Goal: Feedback & Contribution: Leave review/rating

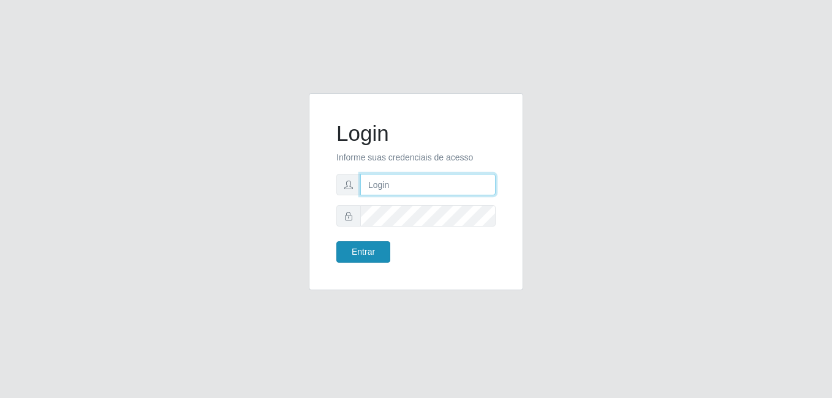
type input "anselmo@B8"
click at [359, 250] on button "Entrar" at bounding box center [363, 251] width 54 height 21
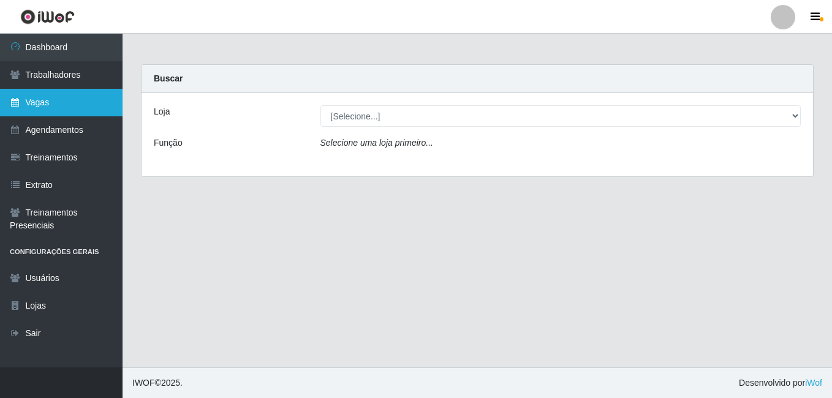
click at [39, 100] on link "Vagas" at bounding box center [61, 103] width 123 height 28
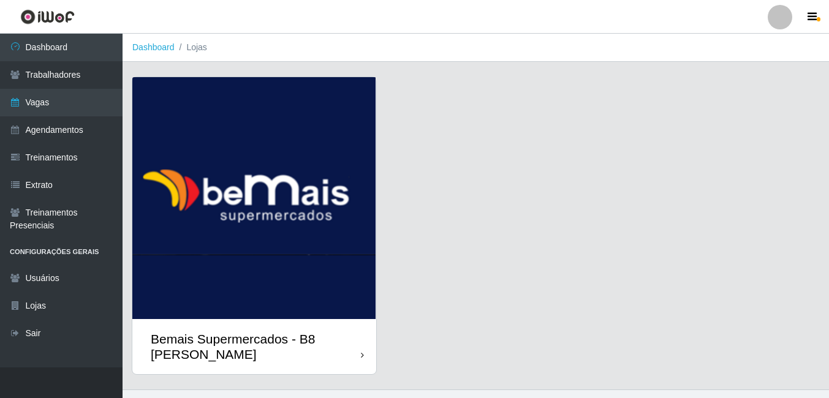
click at [233, 245] on img at bounding box center [254, 198] width 244 height 242
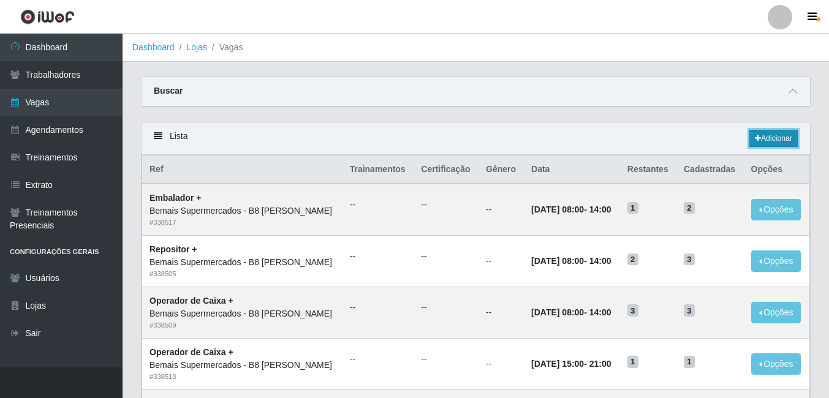
click at [775, 139] on link "Adicionar" at bounding box center [773, 138] width 48 height 17
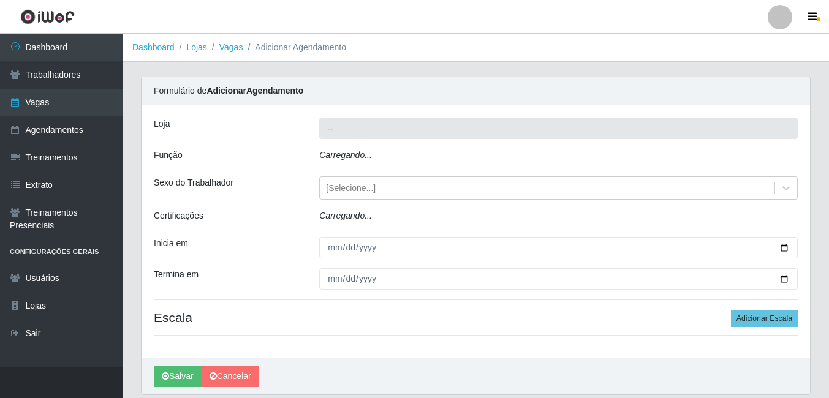
type input "Bemais Supermercados - B8 [PERSON_NAME]"
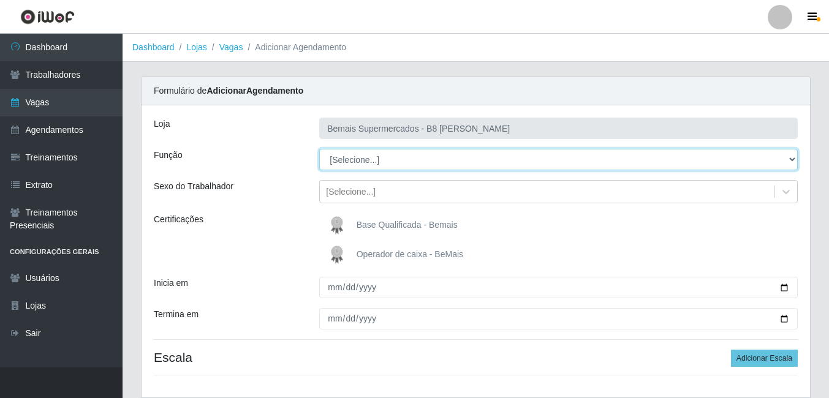
click at [467, 155] on select "[Selecione...] Auxiliar de Estacionamento Auxiliar de Estacionamento + Auxiliar…" at bounding box center [558, 159] width 479 height 21
select select "82"
click at [319, 149] on select "[Selecione...] Auxiliar de Estacionamento Auxiliar de Estacionamento + Auxiliar…" at bounding box center [558, 159] width 479 height 21
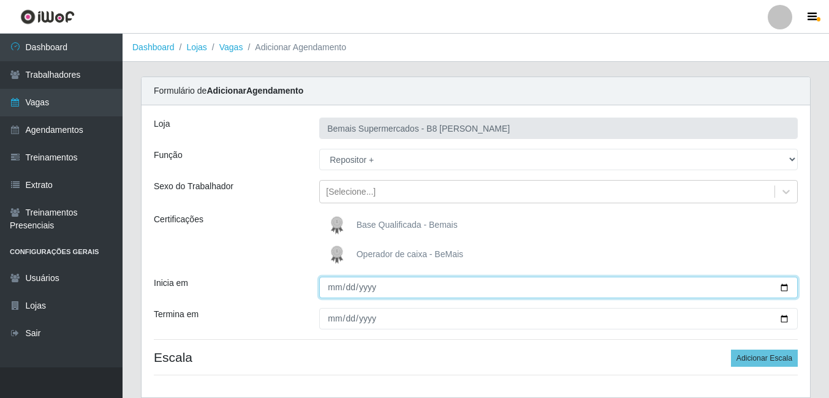
click at [782, 286] on input "Inicia em" at bounding box center [558, 287] width 479 height 21
type input "[DATE]"
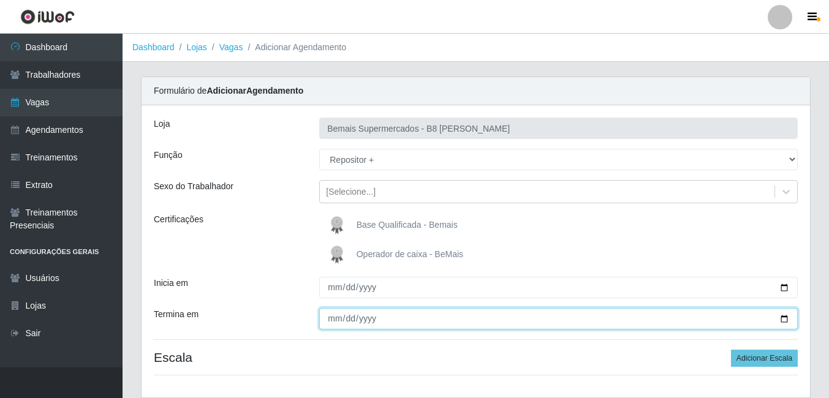
click at [784, 319] on input "Termina em" at bounding box center [558, 318] width 479 height 21
type input "[DATE]"
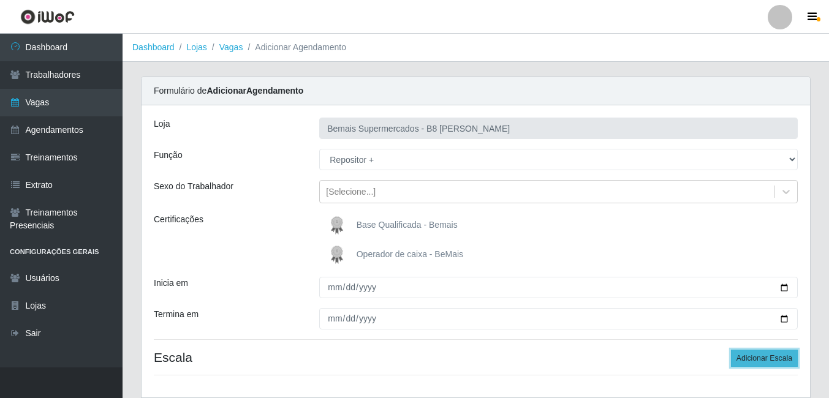
click at [772, 358] on button "Adicionar Escala" at bounding box center [764, 358] width 67 height 17
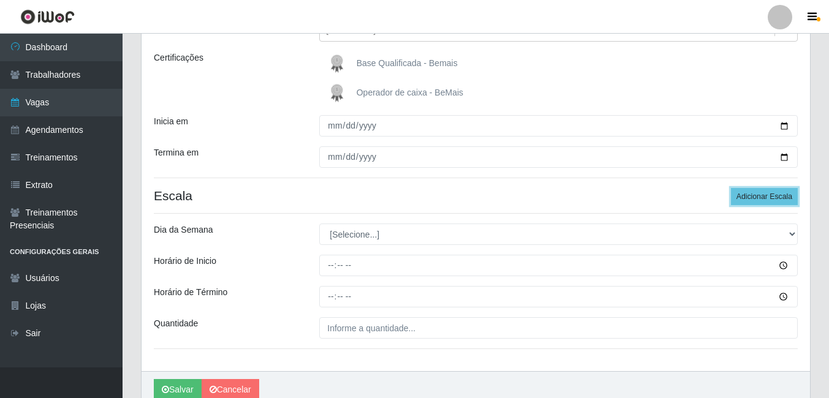
scroll to position [184, 0]
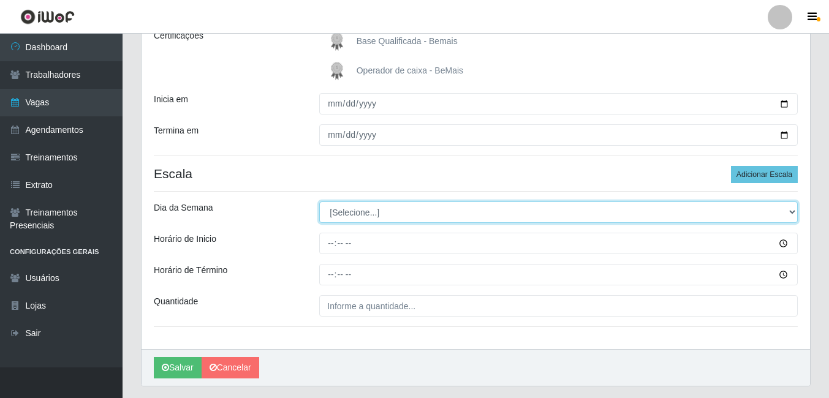
click at [428, 213] on select "[Selecione...] Segunda Terça Quarta Quinta Sexta Sábado Domingo" at bounding box center [558, 212] width 479 height 21
select select "1"
click at [319, 202] on select "[Selecione...] Segunda Terça Quarta Quinta Sexta Sábado Domingo" at bounding box center [558, 212] width 479 height 21
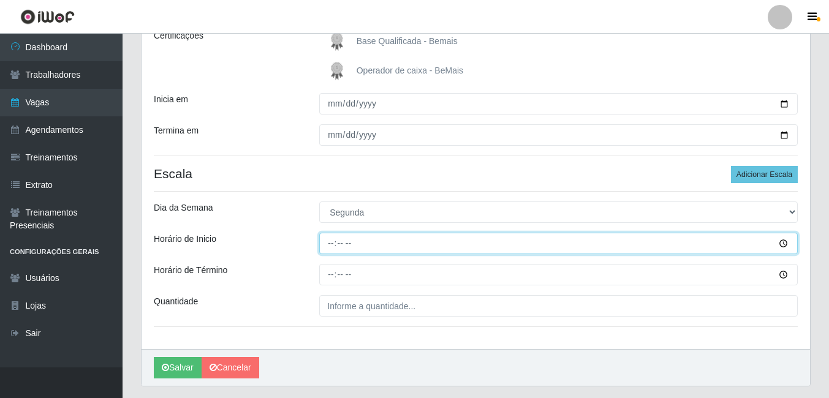
click at [334, 246] on input "Horário de Inicio" at bounding box center [558, 243] width 479 height 21
type input "08:00"
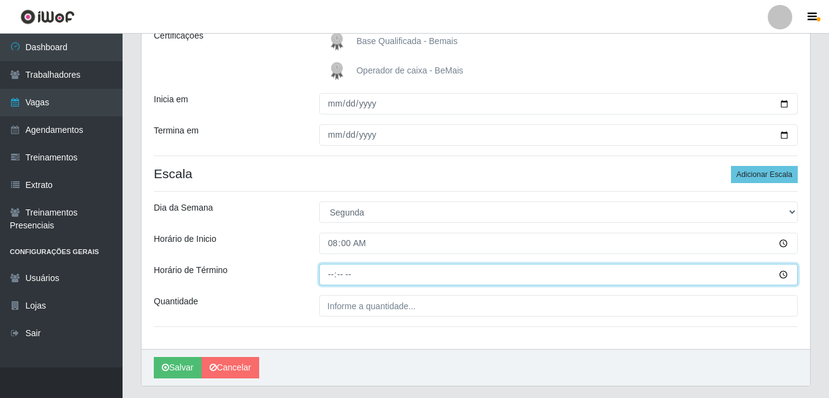
click at [332, 276] on input "Horário de Término" at bounding box center [558, 274] width 479 height 21
type input "14:00"
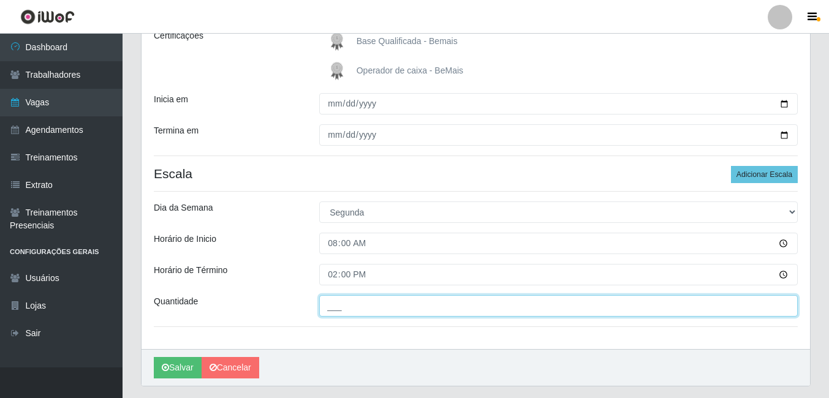
click at [347, 304] on input "___" at bounding box center [558, 305] width 479 height 21
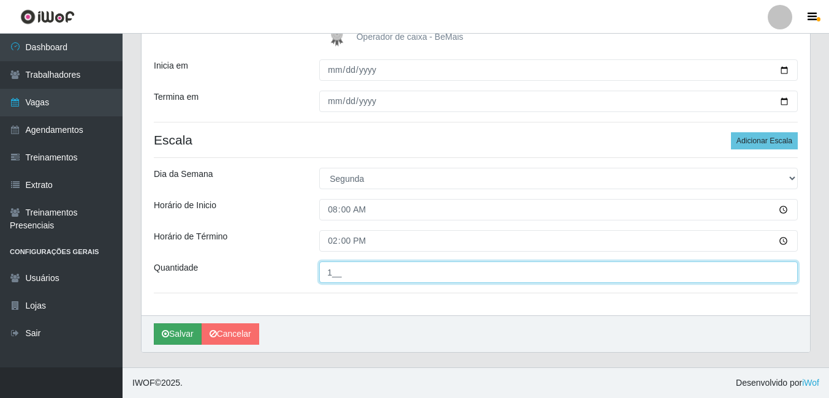
type input "1__"
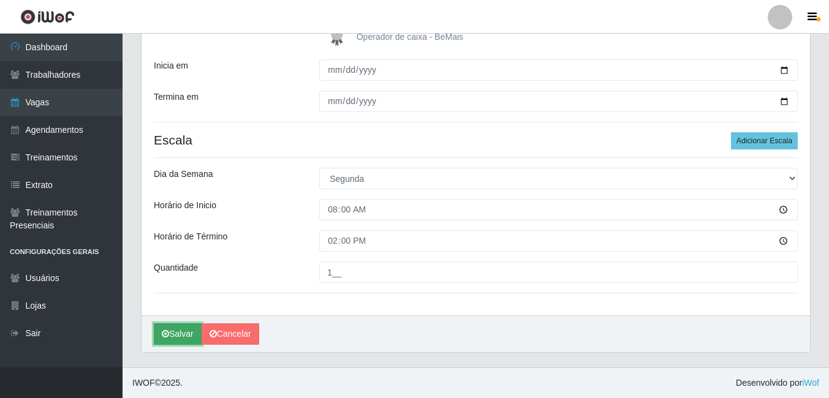
click at [173, 334] on button "Salvar" at bounding box center [178, 334] width 48 height 21
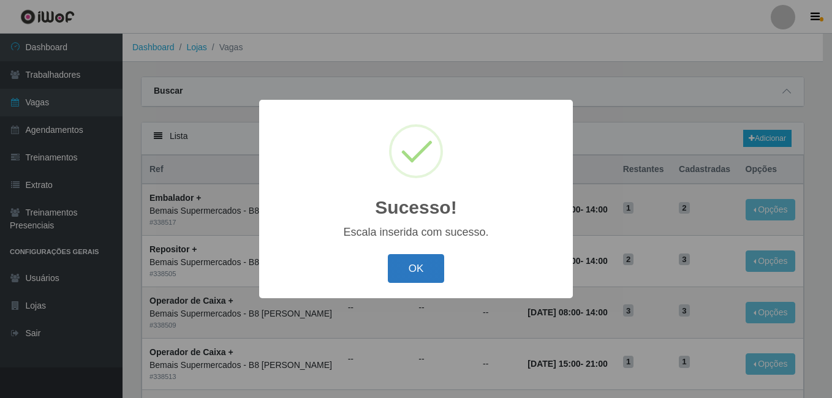
click at [414, 270] on button "OK" at bounding box center [416, 268] width 57 height 29
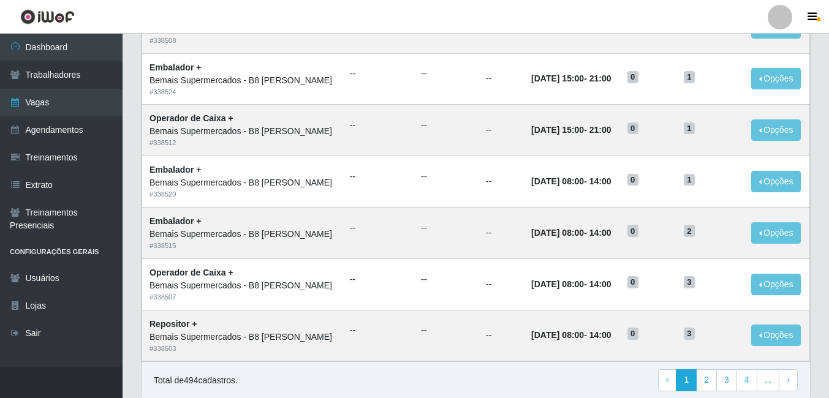
scroll to position [640, 0]
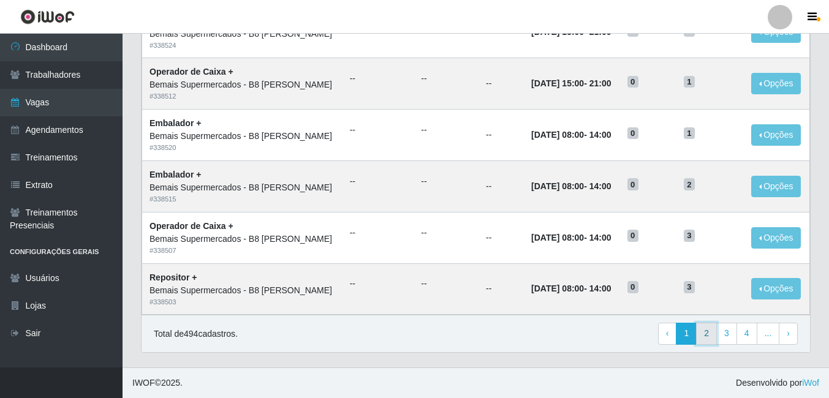
click at [708, 335] on link "2" at bounding box center [706, 334] width 21 height 22
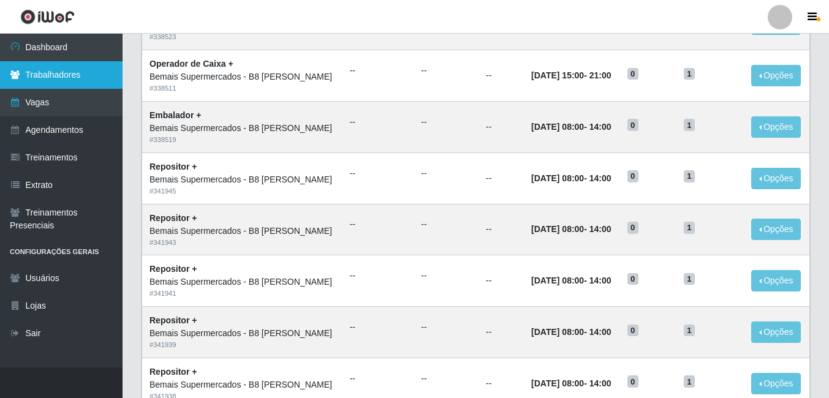
scroll to position [184, 0]
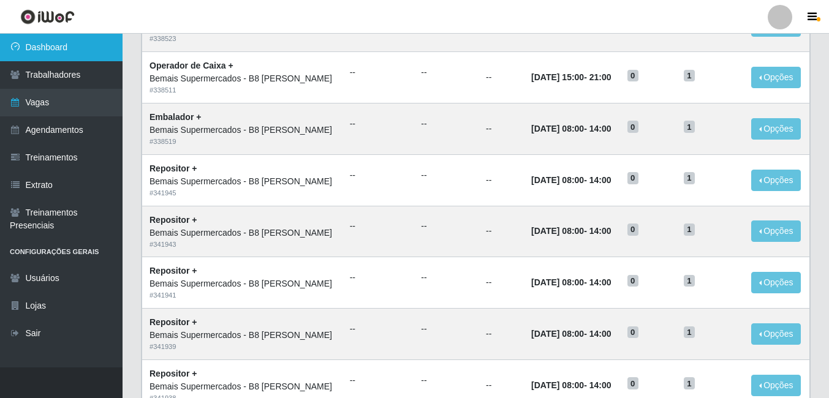
click at [48, 52] on link "Dashboard" at bounding box center [61, 48] width 123 height 28
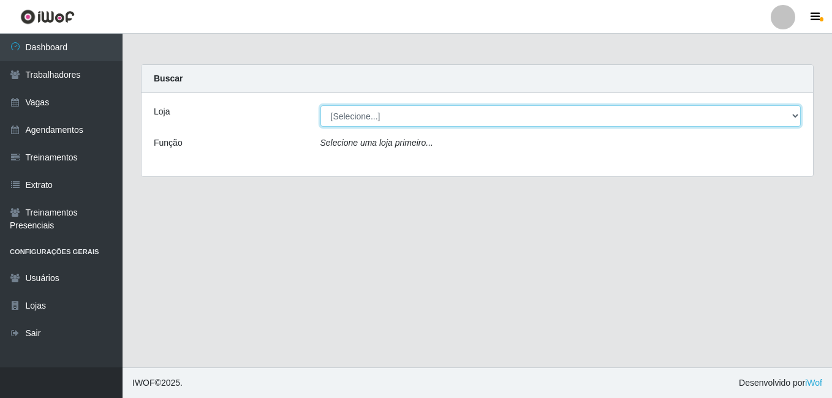
click at [450, 123] on select "[Selecione...] Bemais Supermercados - B8 Valentina" at bounding box center [560, 115] width 481 height 21
select select "413"
click at [320, 105] on select "[Selecione...] Bemais Supermercados - B8 Valentina" at bounding box center [560, 115] width 481 height 21
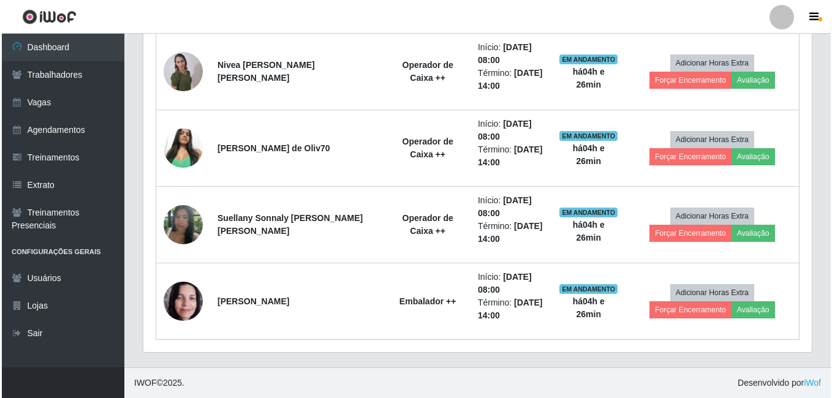
scroll to position [427, 0]
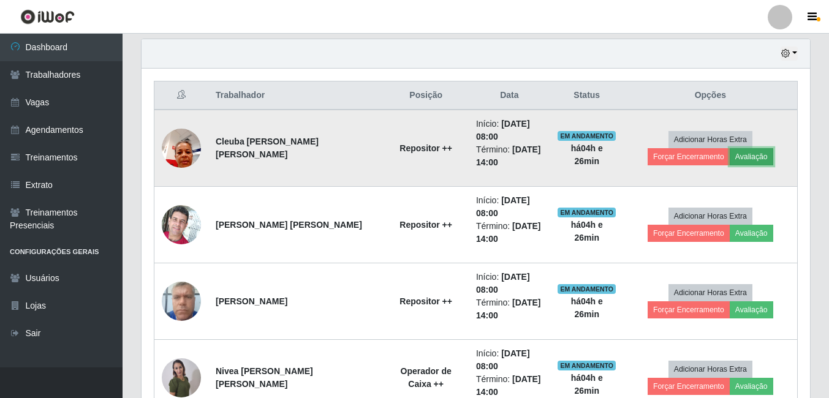
click at [730, 153] on button "Avaliação" at bounding box center [752, 156] width 44 height 17
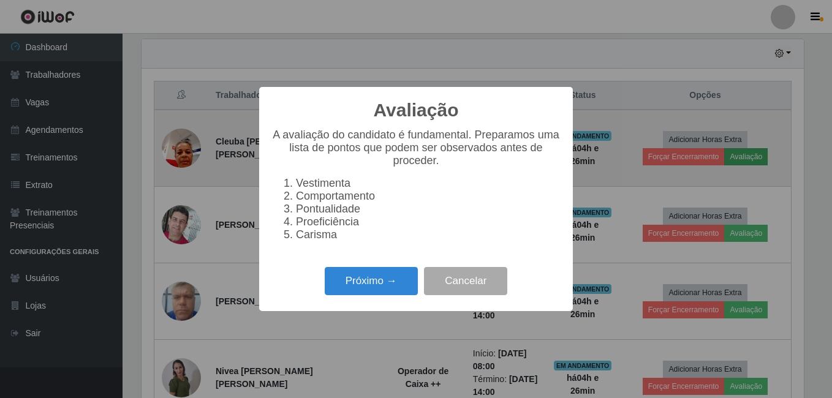
scroll to position [254, 662]
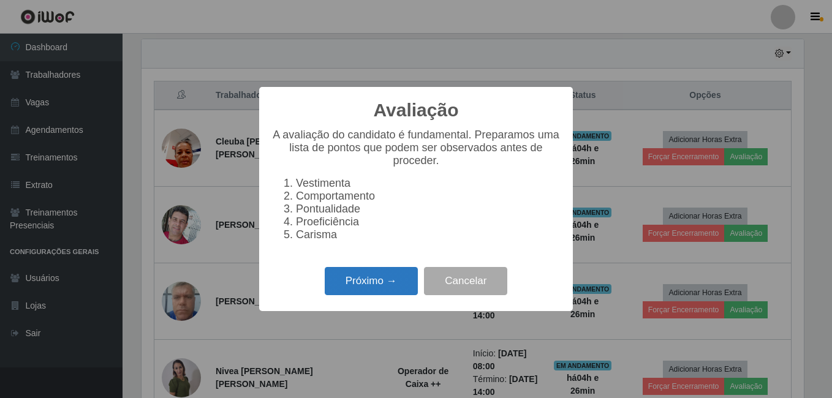
click at [361, 291] on button "Próximo →" at bounding box center [371, 281] width 93 height 29
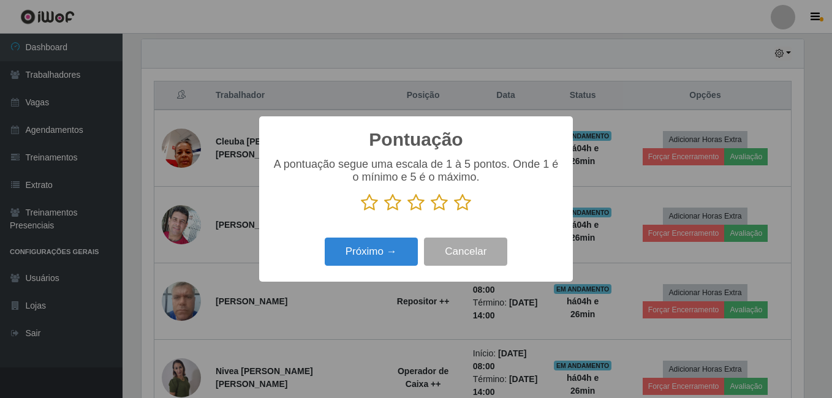
scroll to position [612508, 612100]
click at [438, 203] on icon at bounding box center [439, 203] width 17 height 18
click at [431, 212] on input "radio" at bounding box center [431, 212] width 0 height 0
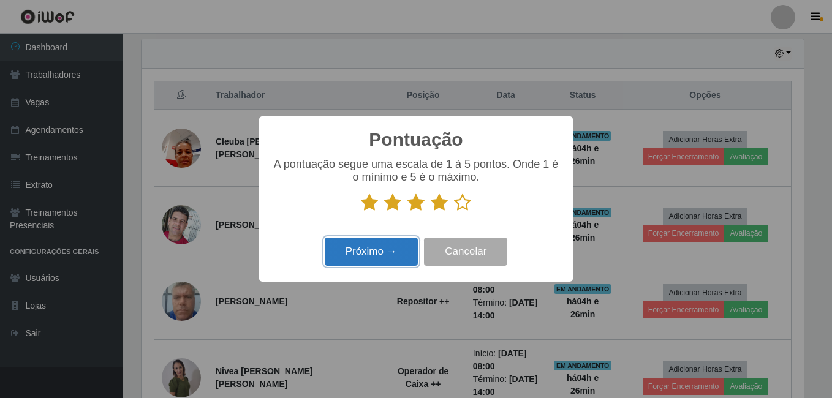
click at [376, 252] on button "Próximo →" at bounding box center [371, 252] width 93 height 29
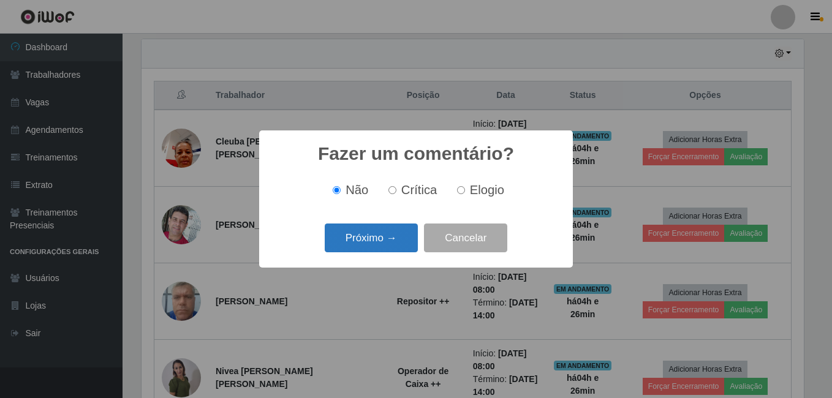
click at [372, 240] on button "Próximo →" at bounding box center [371, 238] width 93 height 29
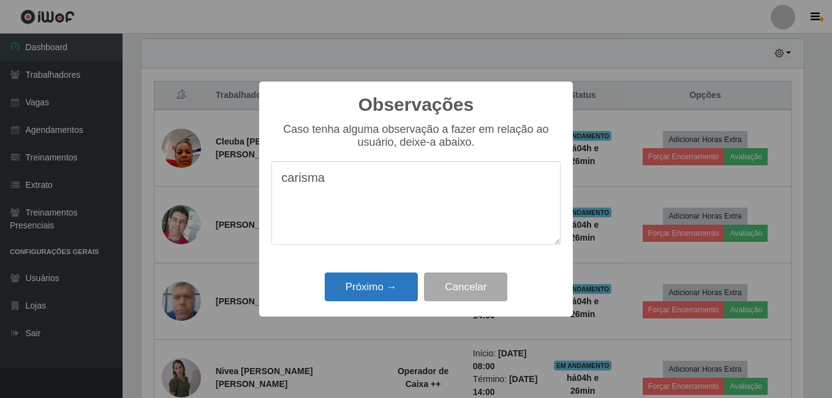
type textarea "carisma"
click at [365, 290] on button "Próximo →" at bounding box center [371, 287] width 93 height 29
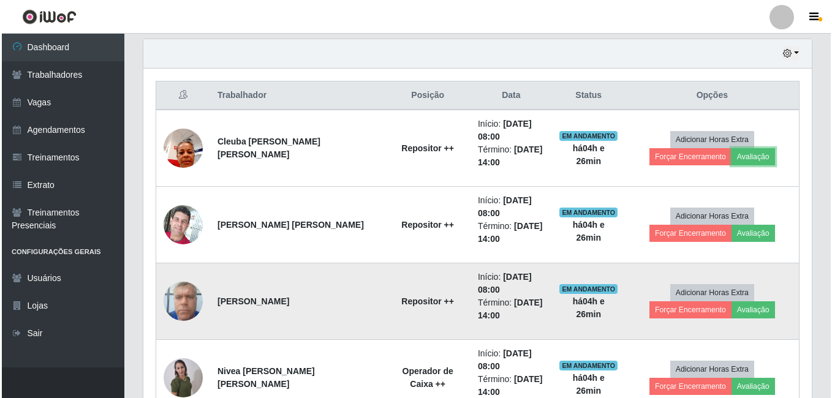
scroll to position [254, 669]
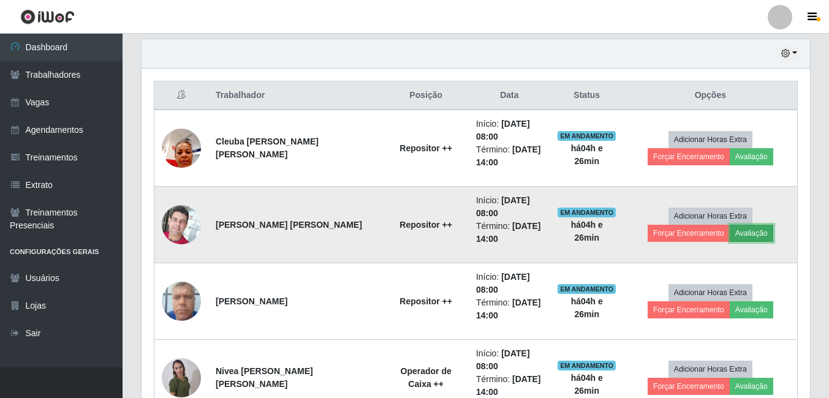
click at [730, 236] on button "Avaliação" at bounding box center [752, 233] width 44 height 17
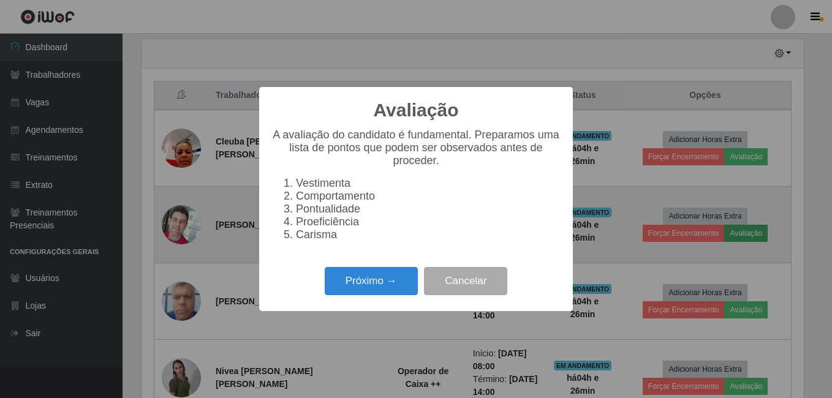
scroll to position [254, 662]
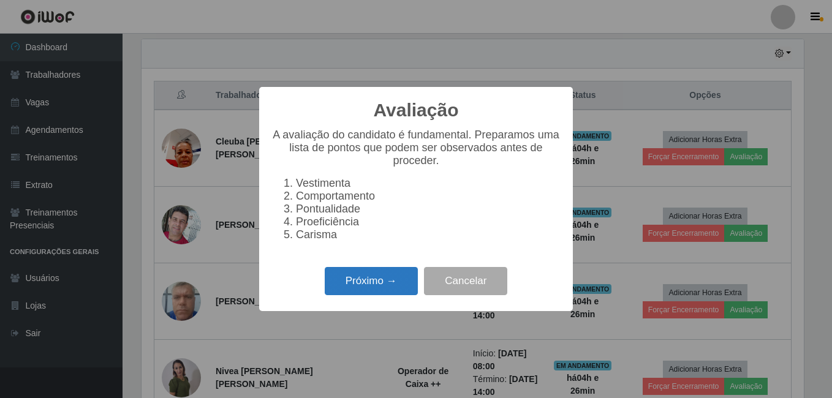
click at [376, 287] on button "Próximo →" at bounding box center [371, 281] width 93 height 29
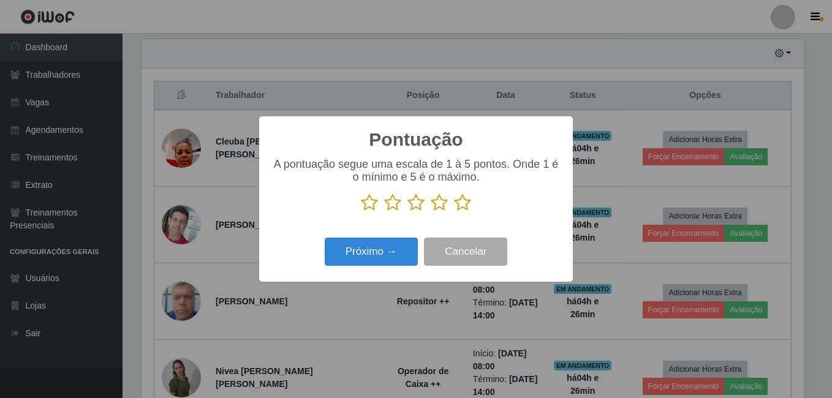
scroll to position [612508, 612100]
click at [461, 202] on icon at bounding box center [462, 203] width 17 height 18
click at [454, 212] on input "radio" at bounding box center [454, 212] width 0 height 0
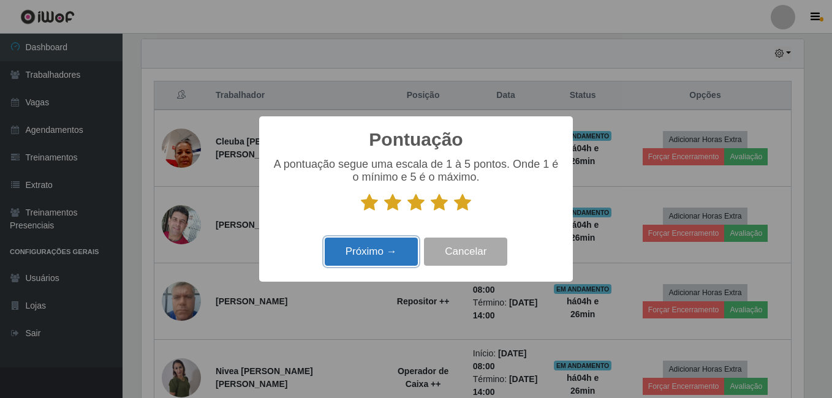
click at [382, 251] on button "Próximo →" at bounding box center [371, 252] width 93 height 29
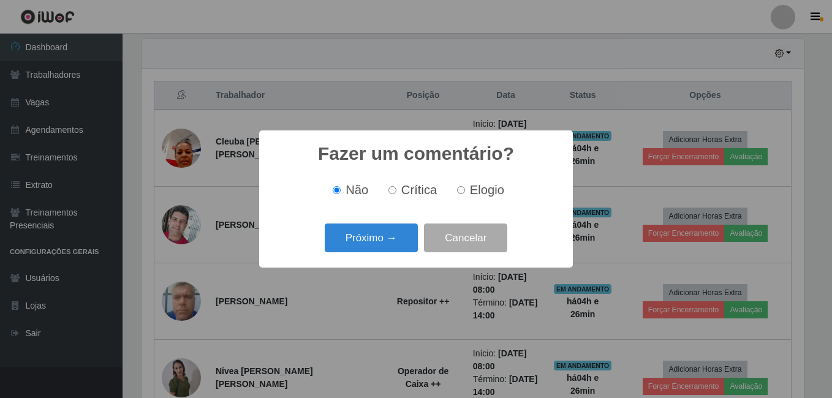
click at [470, 193] on span "Elogio" at bounding box center [487, 189] width 34 height 13
click at [465, 193] on input "Elogio" at bounding box center [461, 190] width 8 height 8
radio input "true"
click at [384, 239] on button "Próximo →" at bounding box center [371, 238] width 93 height 29
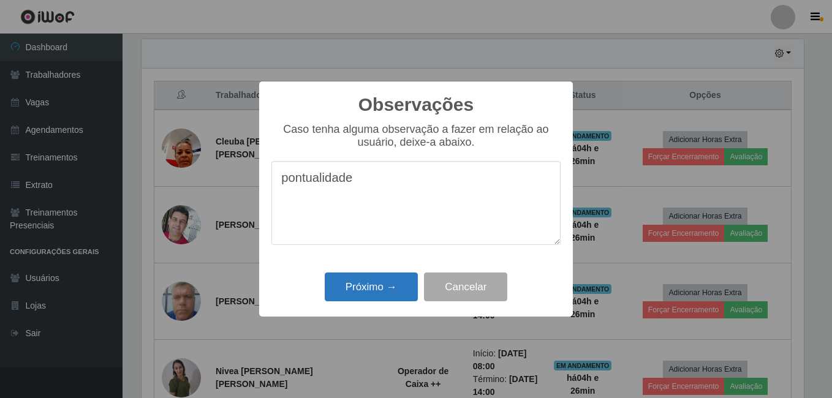
type textarea "pontualidade"
click at [366, 282] on button "Próximo →" at bounding box center [371, 287] width 93 height 29
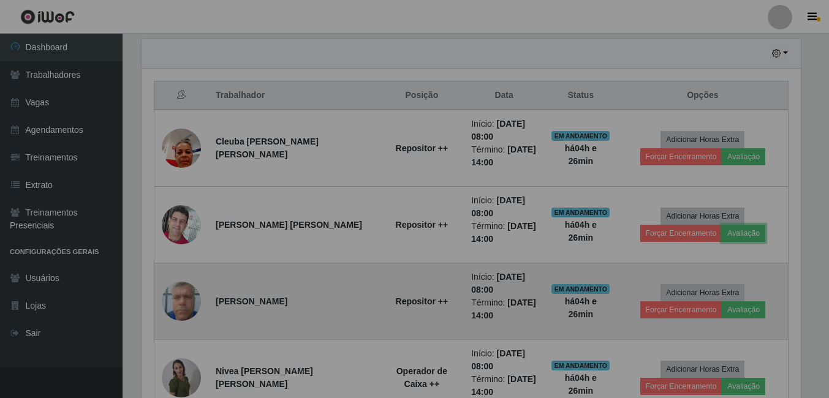
scroll to position [254, 669]
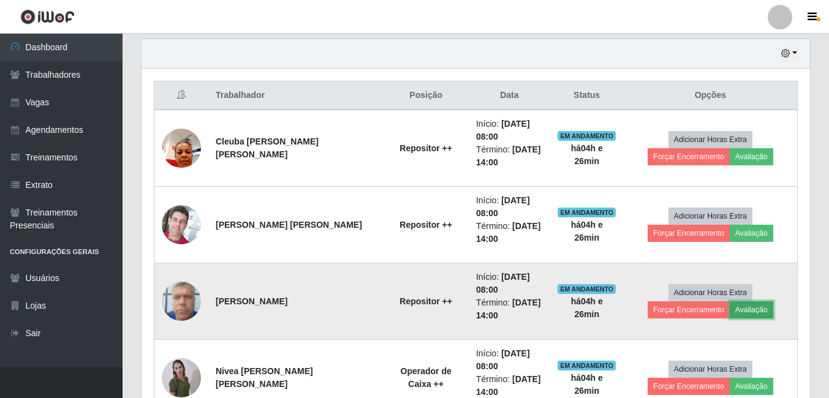
click at [730, 311] on button "Avaliação" at bounding box center [752, 309] width 44 height 17
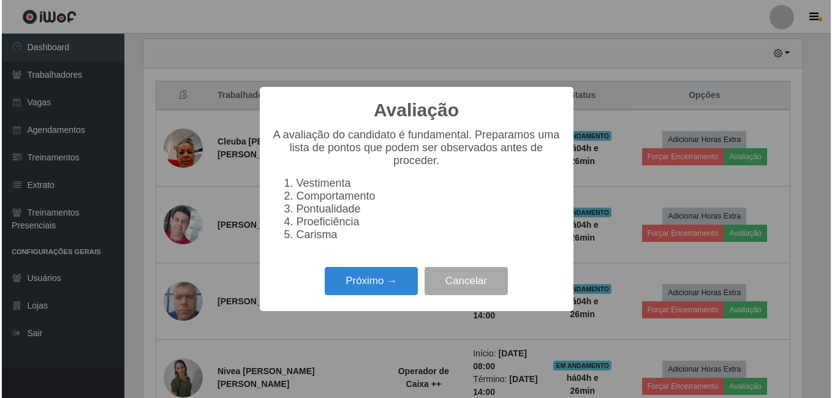
scroll to position [254, 662]
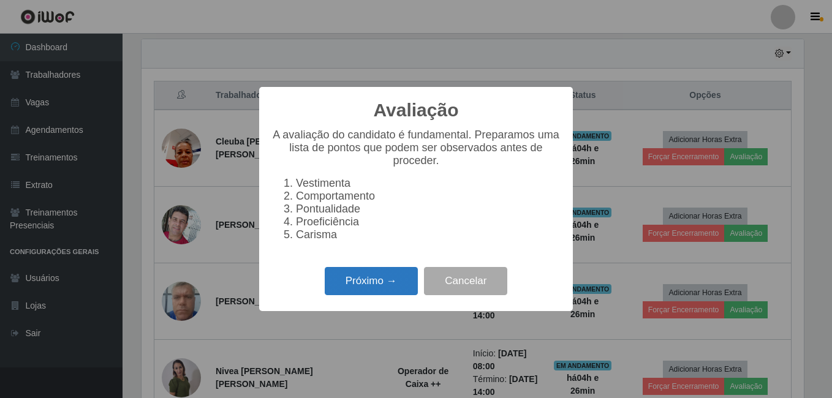
click at [372, 289] on button "Próximo →" at bounding box center [371, 281] width 93 height 29
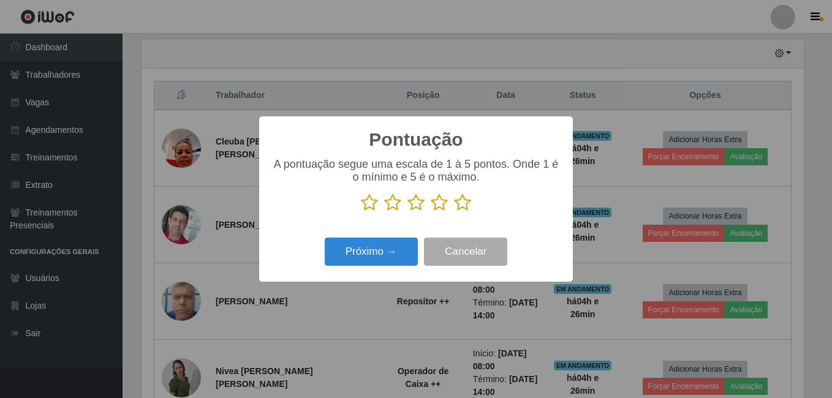
scroll to position [612508, 612100]
click at [419, 207] on icon at bounding box center [415, 203] width 17 height 18
click at [407, 212] on input "radio" at bounding box center [407, 212] width 0 height 0
click at [385, 256] on button "Próximo →" at bounding box center [371, 252] width 93 height 29
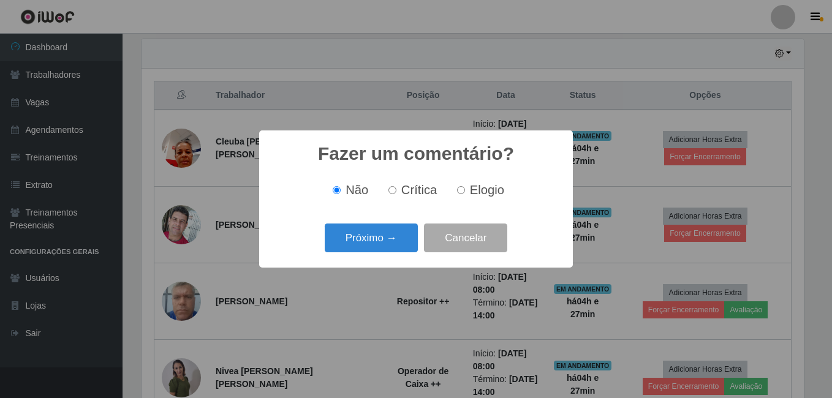
click at [460, 194] on input "Elogio" at bounding box center [461, 190] width 8 height 8
radio input "true"
click at [368, 248] on button "Próximo →" at bounding box center [371, 238] width 93 height 29
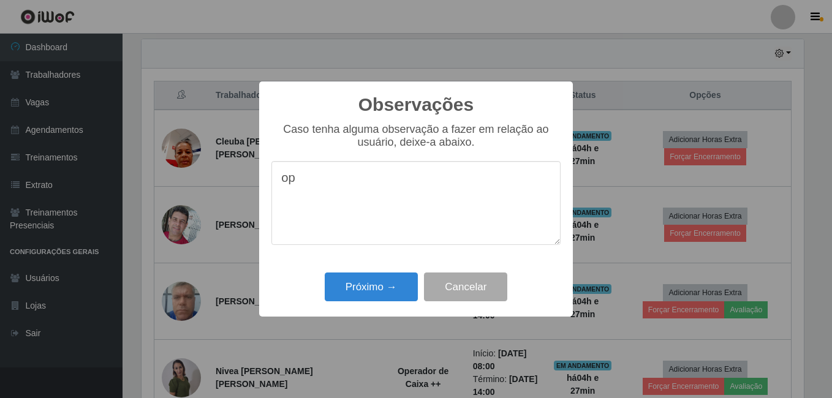
type textarea "o"
type textarea "pontualidade"
click at [364, 290] on button "Próximo →" at bounding box center [371, 287] width 93 height 29
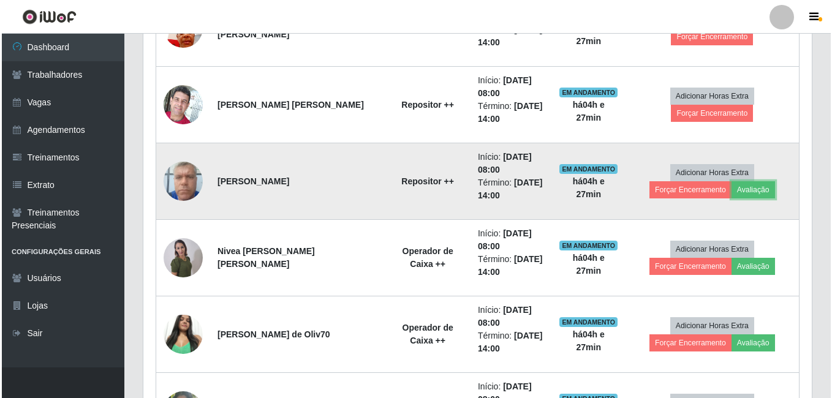
scroll to position [550, 0]
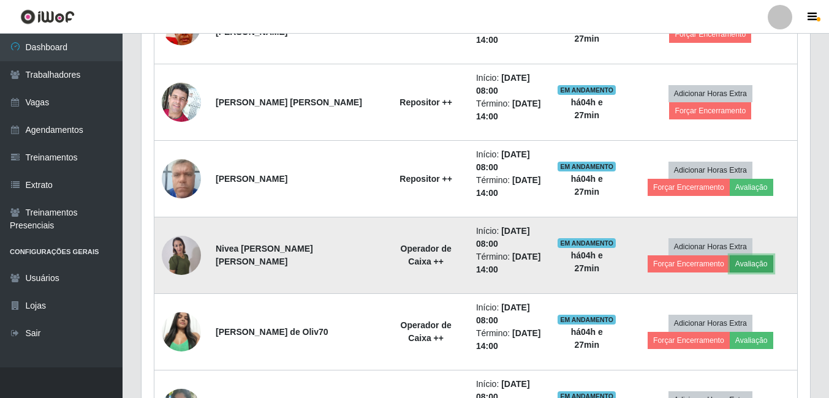
click at [730, 267] on button "Avaliação" at bounding box center [752, 264] width 44 height 17
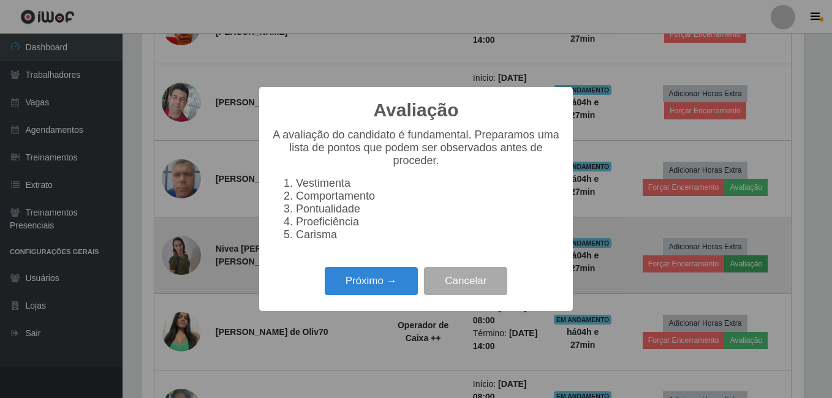
scroll to position [254, 662]
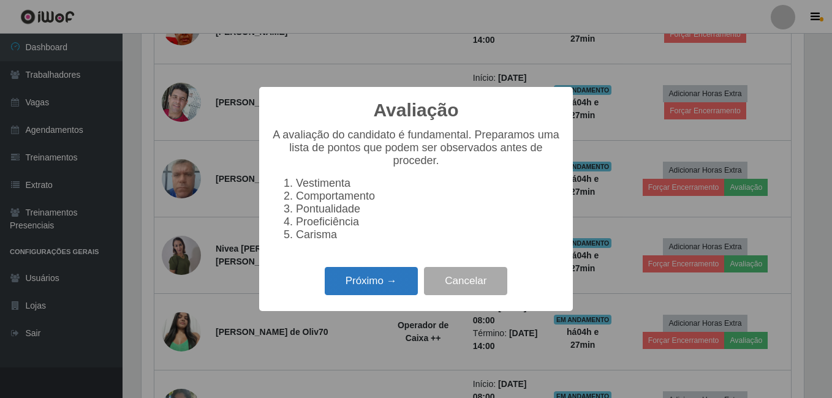
click at [373, 286] on button "Próximo →" at bounding box center [371, 281] width 93 height 29
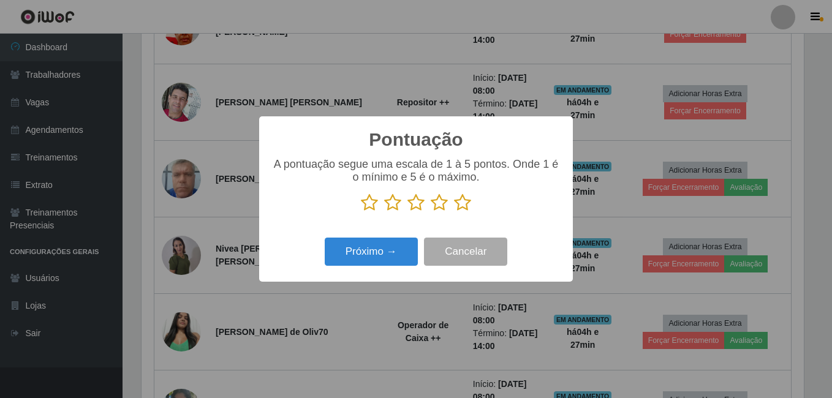
scroll to position [612508, 612100]
click at [463, 205] on icon at bounding box center [462, 203] width 17 height 18
click at [454, 212] on input "radio" at bounding box center [454, 212] width 0 height 0
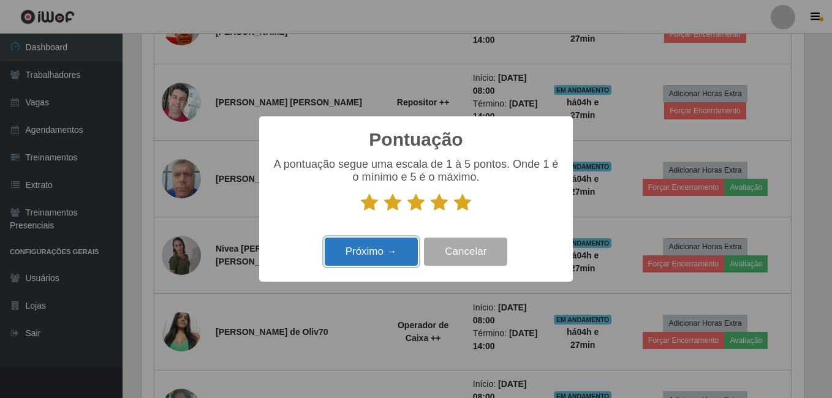
click at [383, 249] on button "Próximo →" at bounding box center [371, 252] width 93 height 29
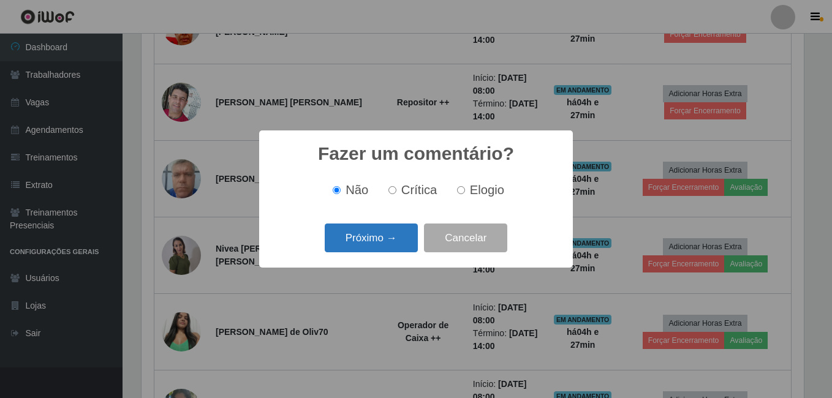
click at [374, 241] on button "Próximo →" at bounding box center [371, 238] width 93 height 29
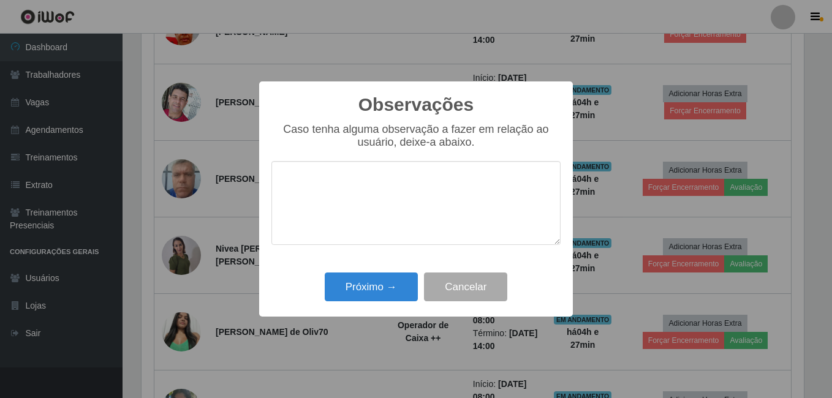
click at [308, 189] on textarea at bounding box center [415, 203] width 289 height 84
type textarea "carisma"
click at [358, 284] on button "Próximo →" at bounding box center [371, 287] width 93 height 29
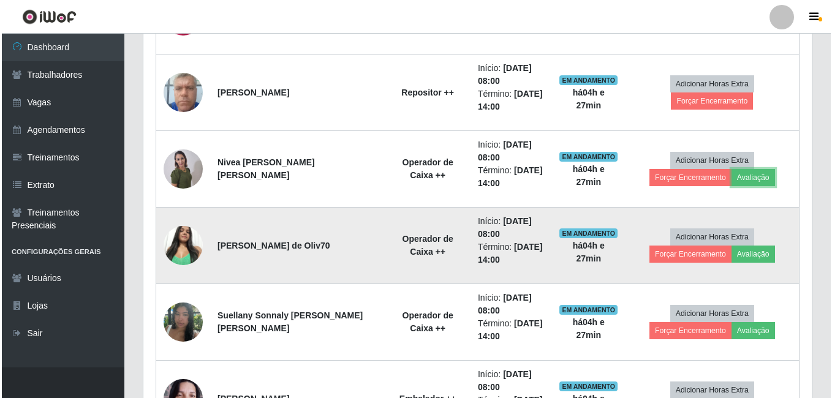
scroll to position [672, 0]
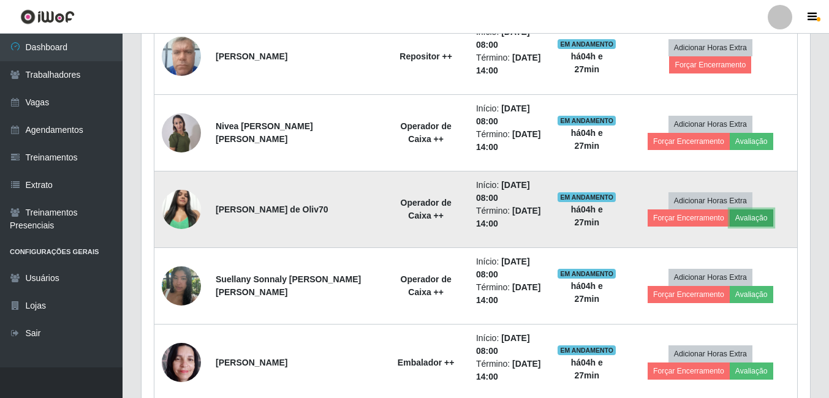
click at [730, 221] on button "Avaliação" at bounding box center [752, 218] width 44 height 17
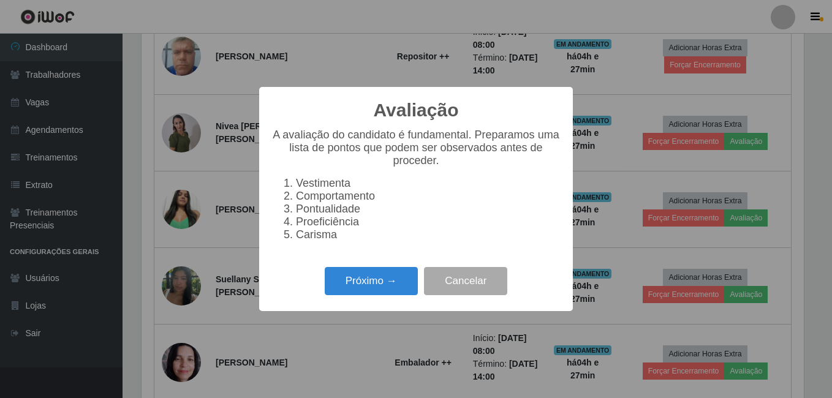
scroll to position [254, 662]
click at [368, 282] on button "Próximo →" at bounding box center [371, 281] width 93 height 29
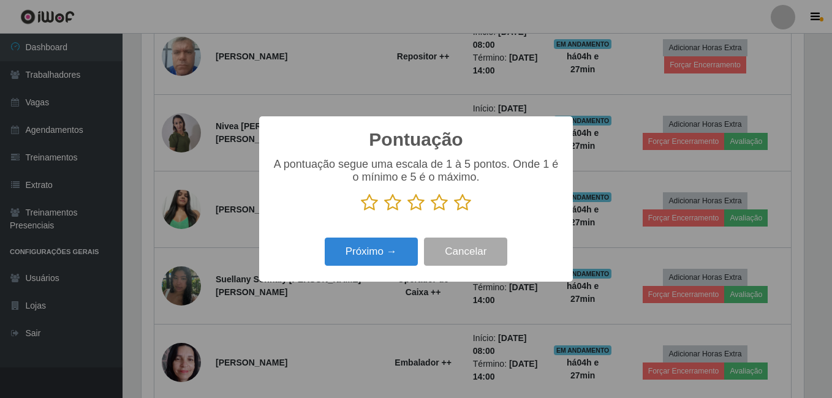
scroll to position [612508, 612100]
click at [436, 207] on icon at bounding box center [439, 203] width 17 height 18
click at [431, 212] on input "radio" at bounding box center [431, 212] width 0 height 0
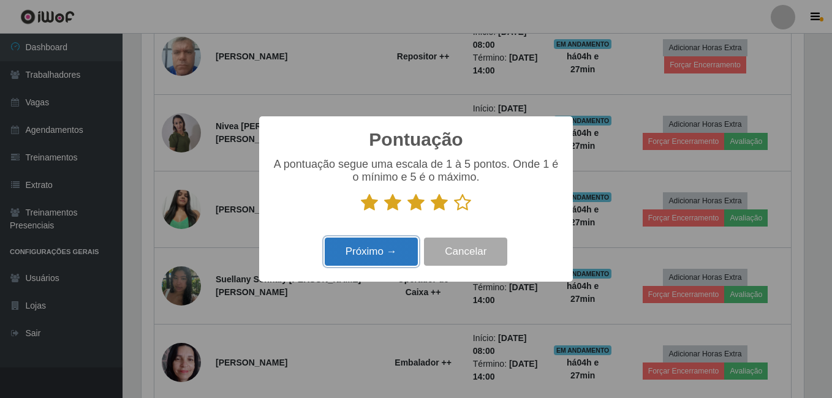
click at [376, 252] on button "Próximo →" at bounding box center [371, 252] width 93 height 29
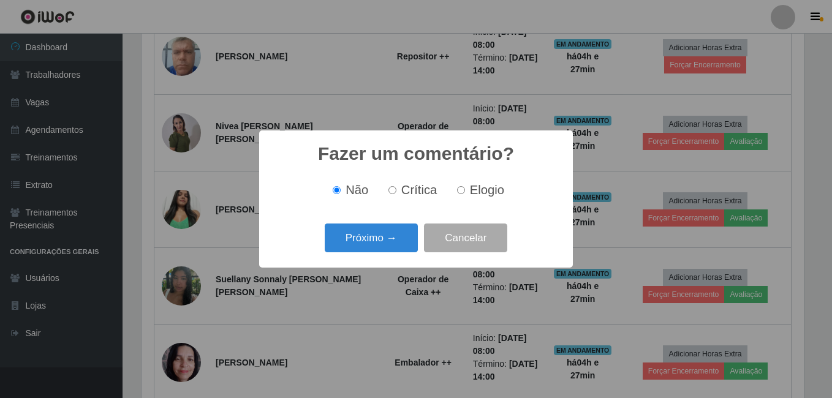
click at [463, 192] on input "Elogio" at bounding box center [461, 190] width 8 height 8
radio input "true"
click at [374, 238] on button "Próximo →" at bounding box center [371, 238] width 93 height 29
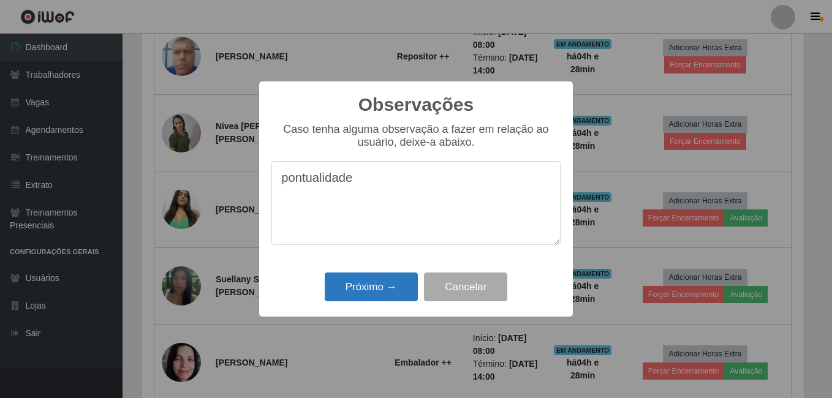
type textarea "pontualidade"
click at [375, 289] on button "Próximo →" at bounding box center [371, 287] width 93 height 29
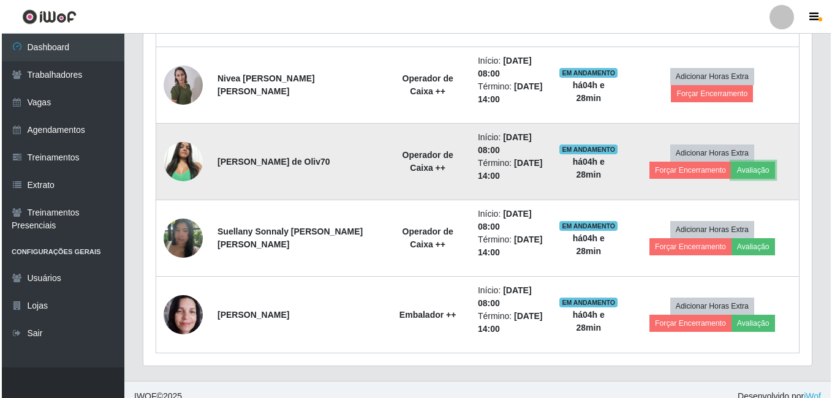
scroll to position [733, 0]
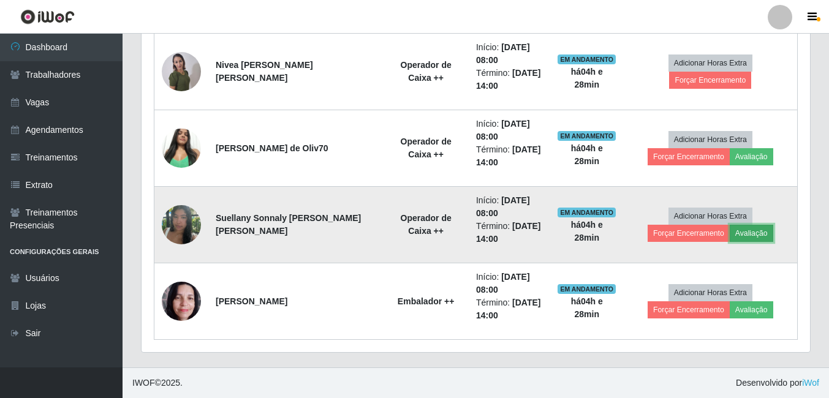
click at [730, 237] on button "Avaliação" at bounding box center [752, 233] width 44 height 17
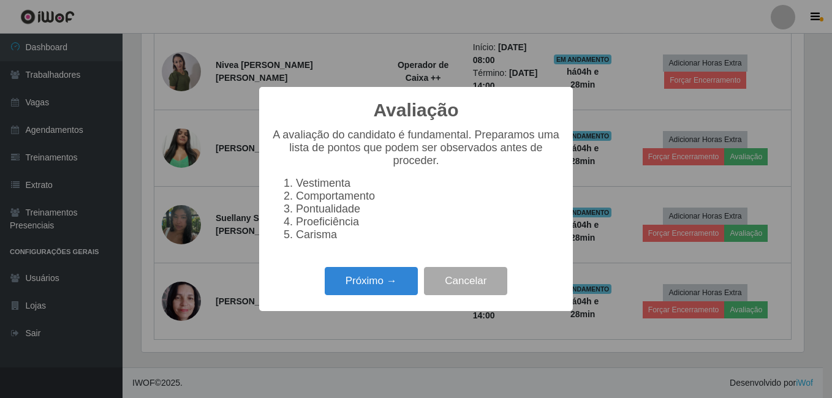
scroll to position [254, 662]
click at [374, 289] on button "Próximo →" at bounding box center [371, 281] width 93 height 29
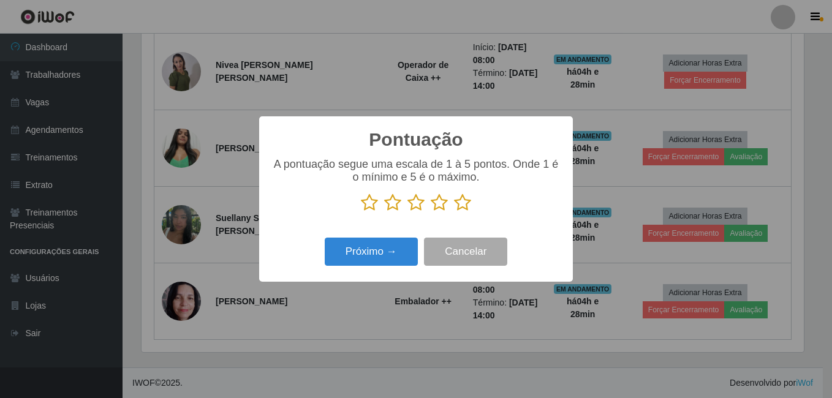
scroll to position [612508, 612100]
click at [440, 203] on icon at bounding box center [439, 203] width 17 height 18
click at [431, 212] on input "radio" at bounding box center [431, 212] width 0 height 0
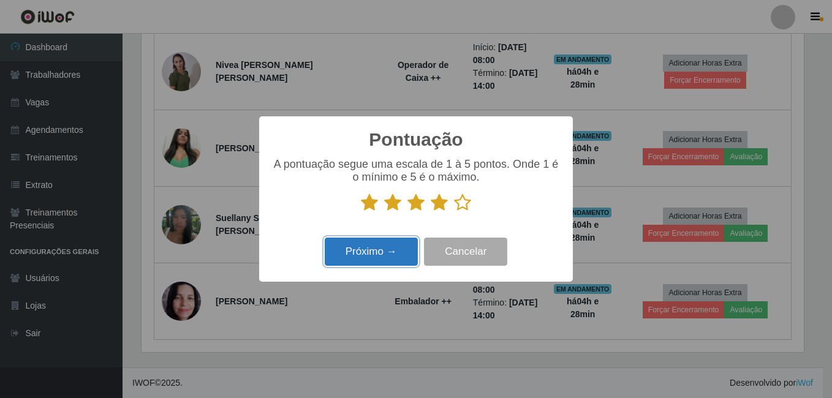
click at [367, 254] on button "Próximo →" at bounding box center [371, 252] width 93 height 29
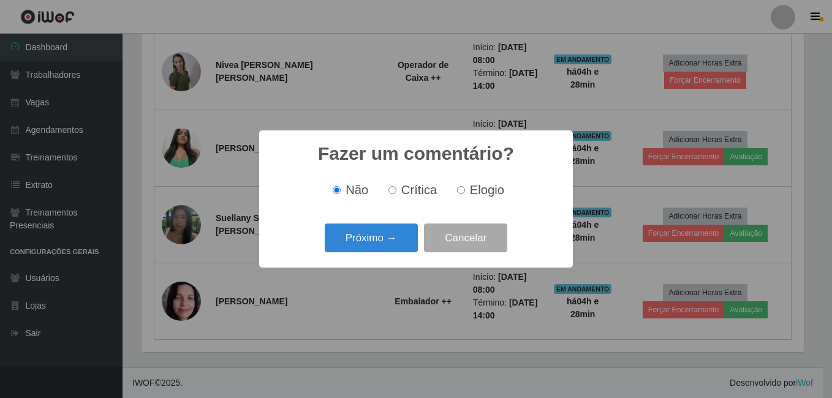
drag, startPoint x: 473, startPoint y: 189, endPoint x: 463, endPoint y: 198, distance: 13.4
click at [472, 189] on span "Elogio" at bounding box center [487, 189] width 34 height 13
click at [465, 189] on input "Elogio" at bounding box center [461, 190] width 8 height 8
radio input "true"
click at [387, 237] on button "Próximo →" at bounding box center [371, 238] width 93 height 29
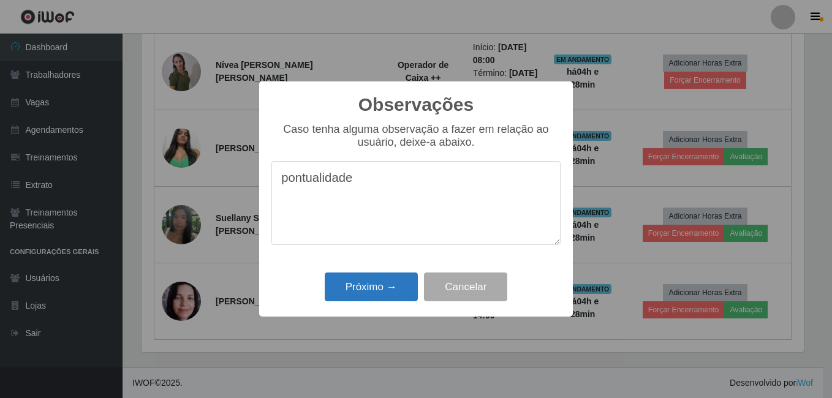
type textarea "pontualidade"
click at [371, 284] on button "Próximo →" at bounding box center [371, 287] width 93 height 29
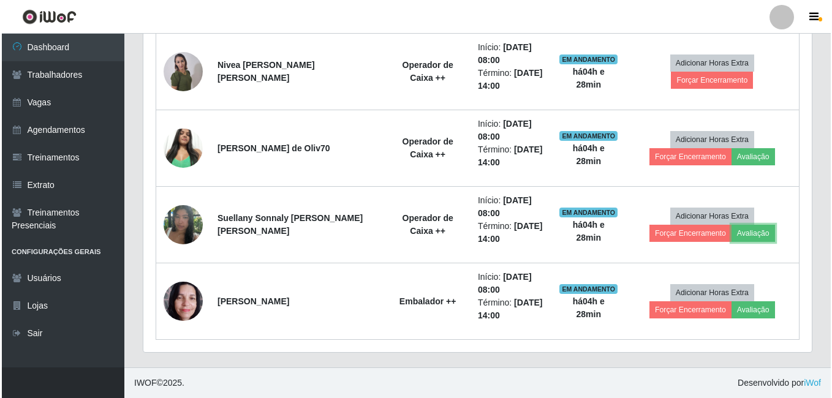
scroll to position [254, 669]
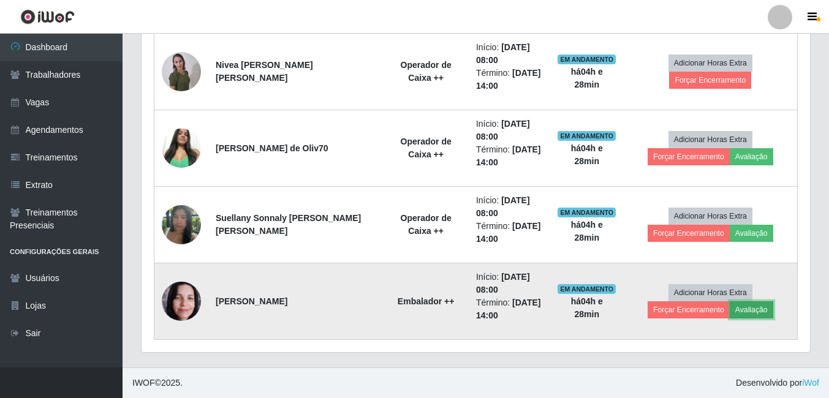
click at [730, 309] on button "Avaliação" at bounding box center [752, 309] width 44 height 17
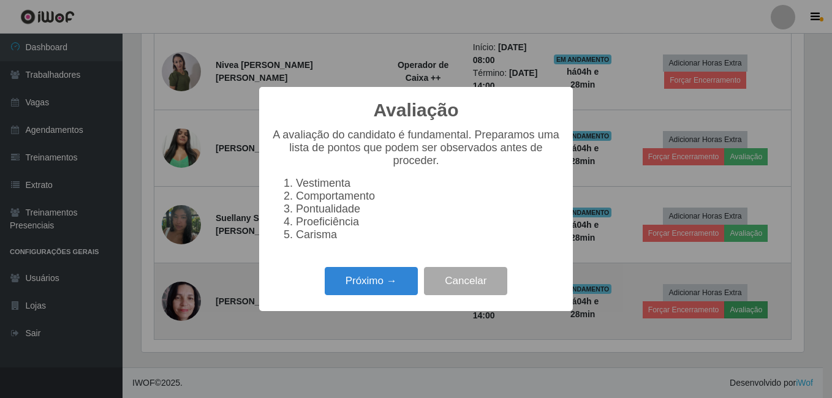
scroll to position [254, 662]
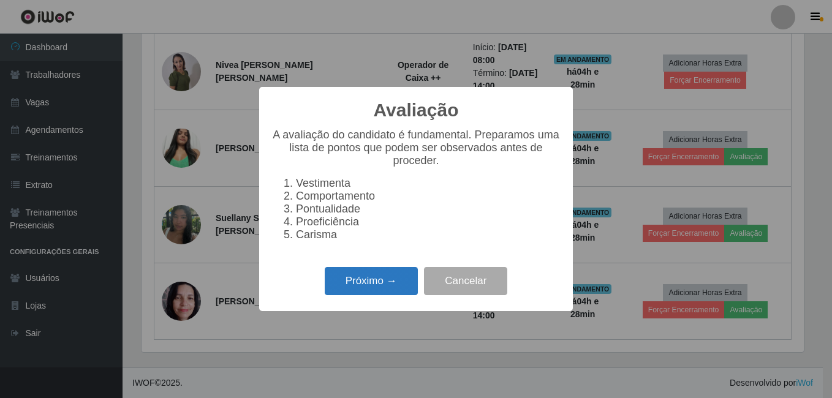
click at [378, 290] on button "Próximo →" at bounding box center [371, 281] width 93 height 29
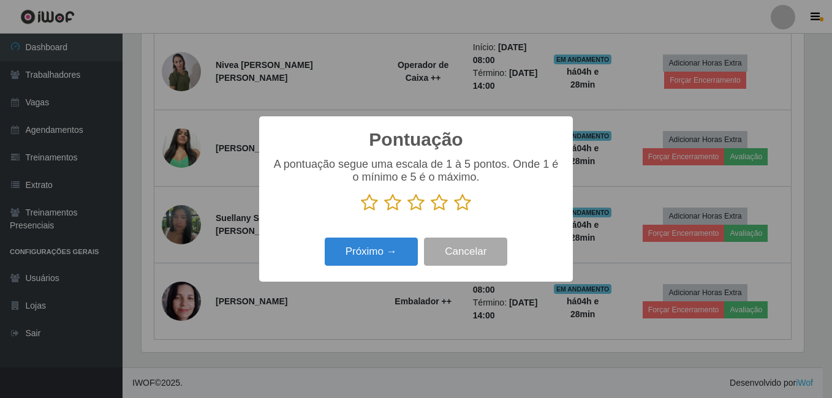
scroll to position [612508, 612100]
click at [436, 204] on icon at bounding box center [439, 203] width 17 height 18
click at [431, 212] on input "radio" at bounding box center [431, 212] width 0 height 0
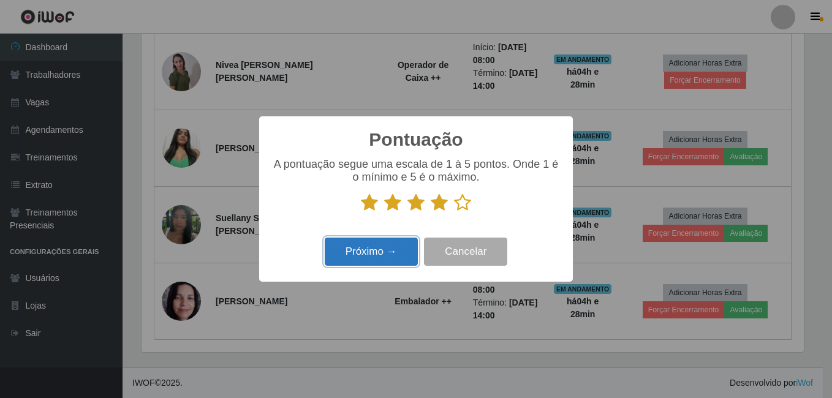
click at [385, 251] on button "Próximo →" at bounding box center [371, 252] width 93 height 29
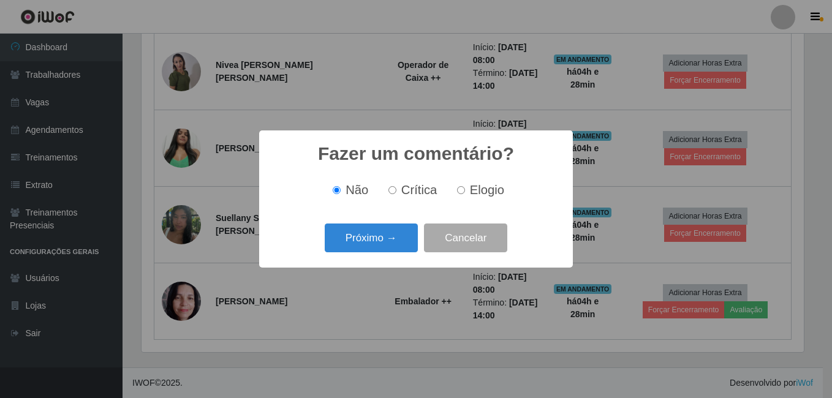
drag, startPoint x: 461, startPoint y: 194, endPoint x: 449, endPoint y: 200, distance: 14.3
click at [459, 194] on input "Elogio" at bounding box center [461, 190] width 8 height 8
radio input "true"
click at [377, 246] on button "Próximo →" at bounding box center [371, 238] width 93 height 29
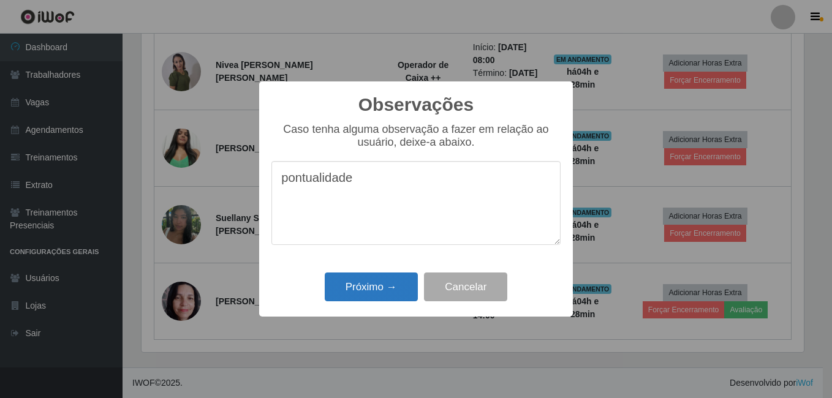
type textarea "pontualidade"
click at [369, 292] on button "Próximo →" at bounding box center [371, 287] width 93 height 29
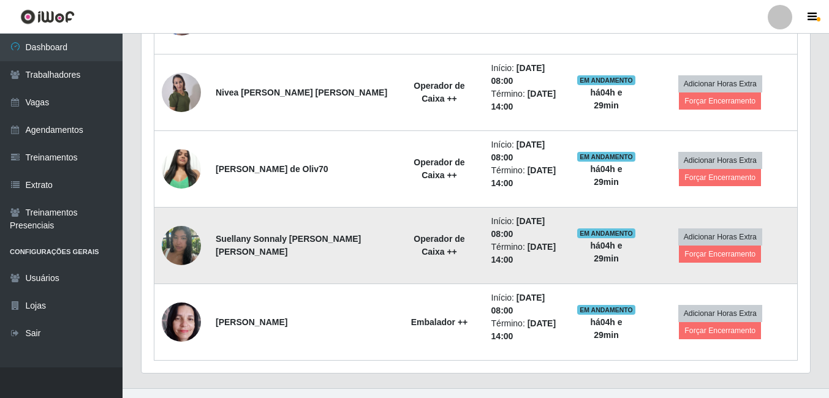
scroll to position [733, 0]
